Goal: Task Accomplishment & Management: Use online tool/utility

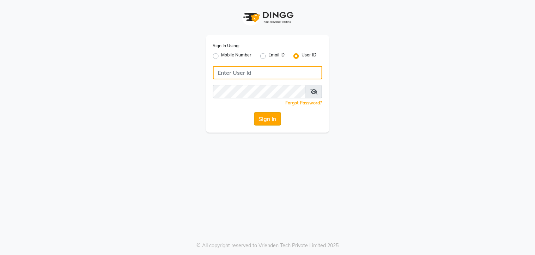
type input "arsp"
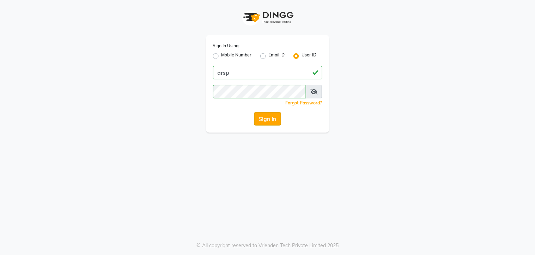
click at [263, 117] on button "Sign In" at bounding box center [267, 118] width 27 height 13
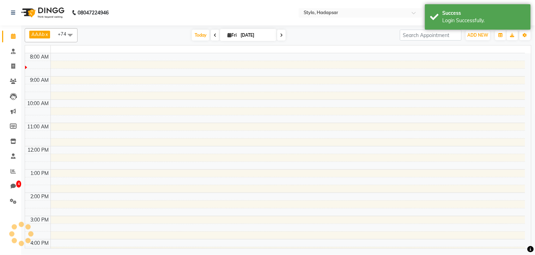
select select "en"
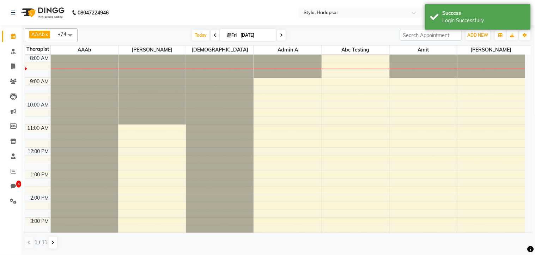
click at [257, 11] on nav "08047224946 Select Location × Stylo, Hadapsar WhatsApp Status ✕ Status: Disconn…" at bounding box center [267, 12] width 535 height 25
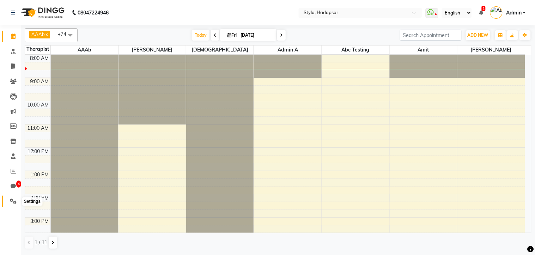
click at [8, 198] on span at bounding box center [13, 201] width 12 height 8
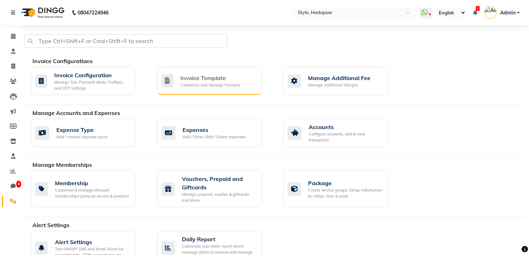
click at [165, 76] on icon at bounding box center [167, 80] width 12 height 13
select select "thermal"
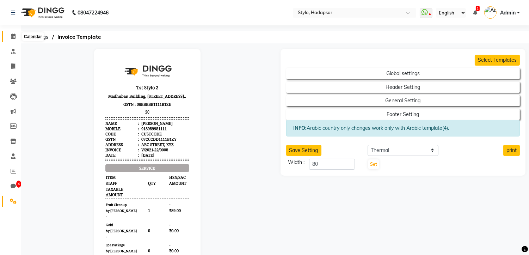
click at [8, 36] on span at bounding box center [13, 36] width 12 height 8
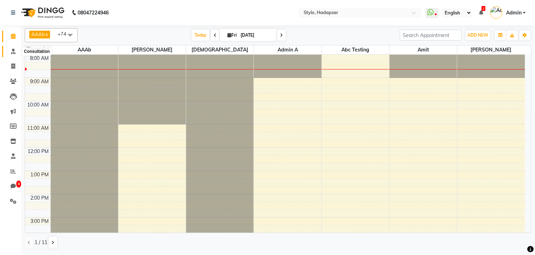
click at [10, 50] on span at bounding box center [13, 52] width 12 height 8
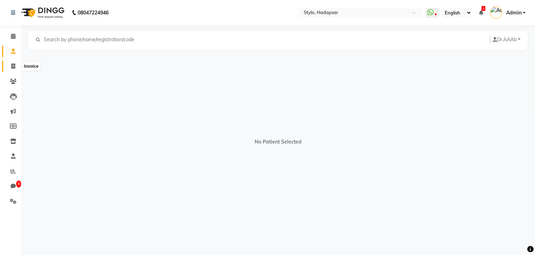
click at [13, 67] on icon at bounding box center [13, 65] width 4 height 5
select select "service"
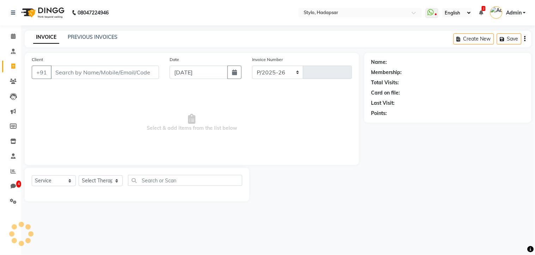
select select "157"
type input "1173"
click at [483, 12] on icon at bounding box center [480, 12] width 4 height 5
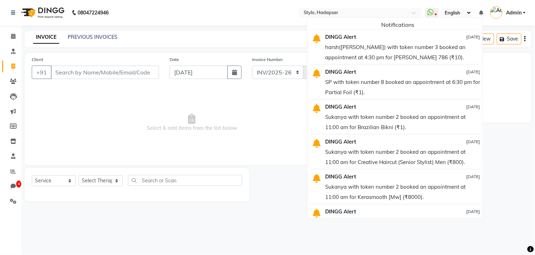
click at [483, 11] on icon at bounding box center [480, 12] width 4 height 5
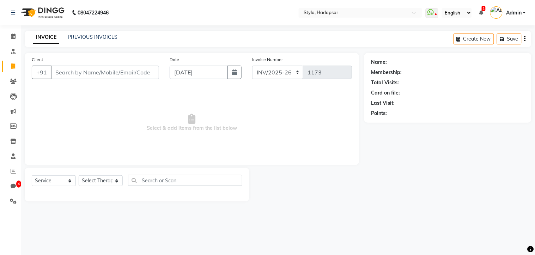
drag, startPoint x: 483, startPoint y: 11, endPoint x: 268, endPoint y: 31, distance: 216.2
click at [268, 31] on div "INVOICE PREVIOUS INVOICES Create New Save" at bounding box center [278, 39] width 506 height 17
